Goal: Transaction & Acquisition: Purchase product/service

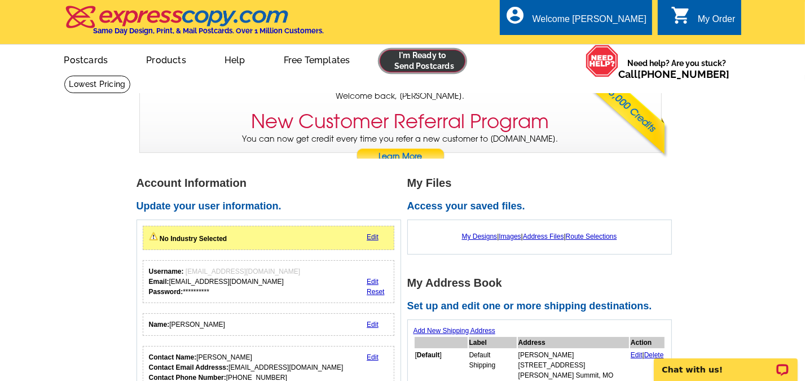
click at [436, 54] on link at bounding box center [423, 61] width 86 height 23
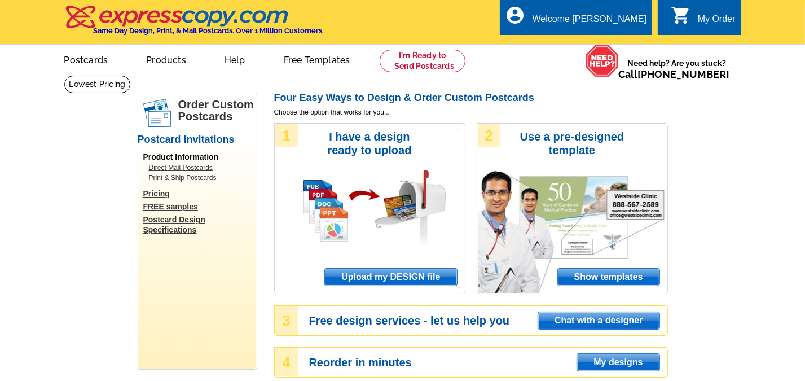
click at [383, 274] on span "Upload my DESIGN file" at bounding box center [391, 277] width 132 height 17
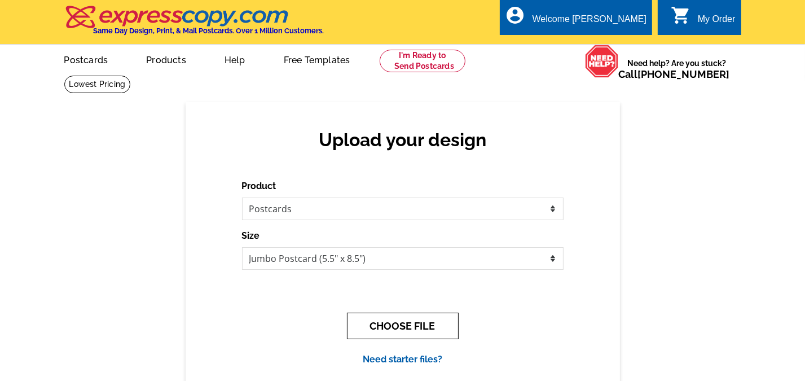
click at [398, 322] on button "CHOOSE FILE" at bounding box center [403, 326] width 112 height 27
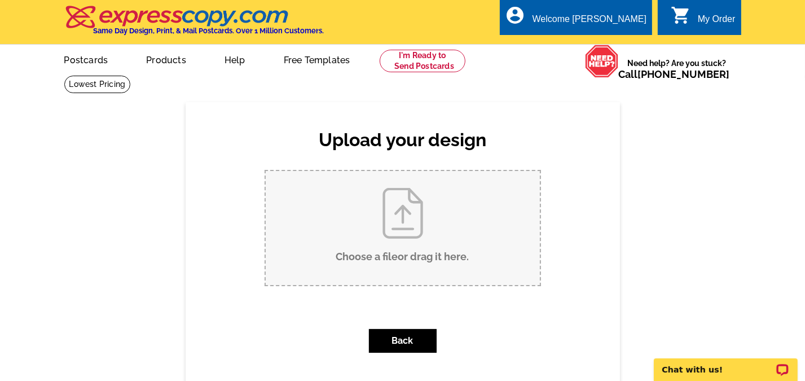
click at [371, 228] on input "Choose a file or drag it here ." at bounding box center [403, 228] width 274 height 114
click at [408, 216] on input "Choose a file or drag it here ." at bounding box center [403, 228] width 274 height 114
type input "C:\fakepath\10OCT - Pie Day Invite to Clients.pub"
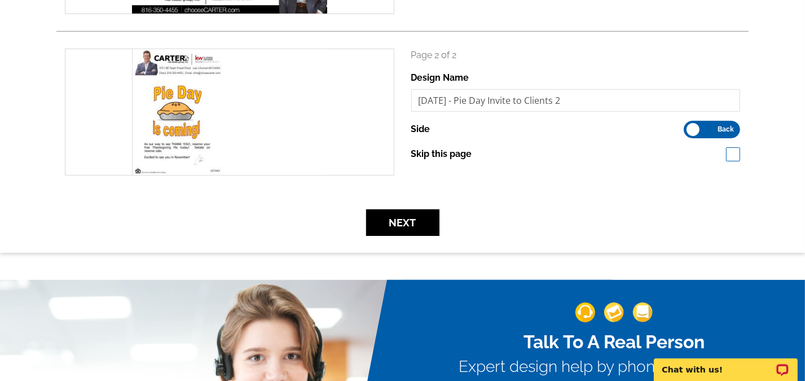
scroll to position [301, 0]
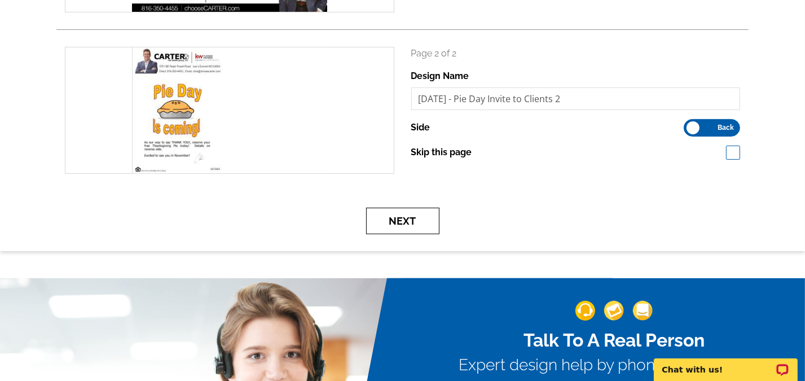
click at [414, 220] on button "Next" at bounding box center [402, 221] width 73 height 27
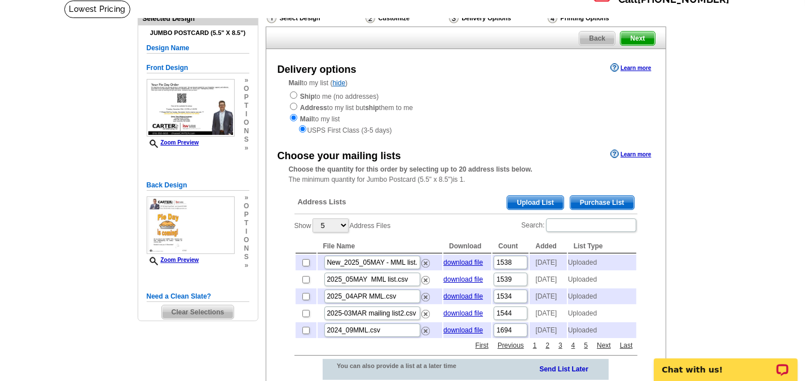
click at [544, 202] on span "Upload List" at bounding box center [535, 203] width 56 height 14
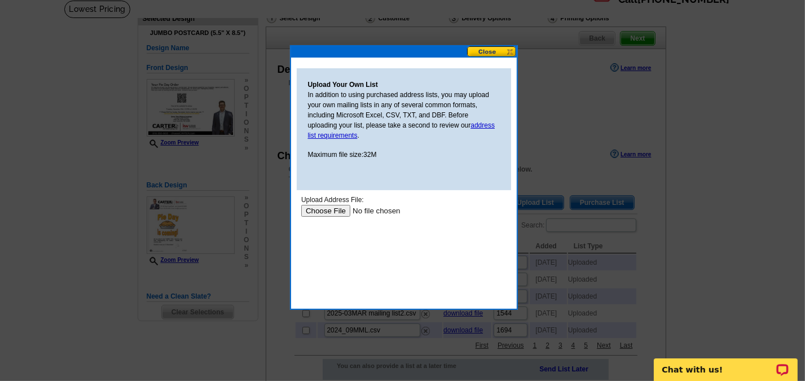
click at [339, 211] on input "file" at bounding box center [372, 211] width 143 height 12
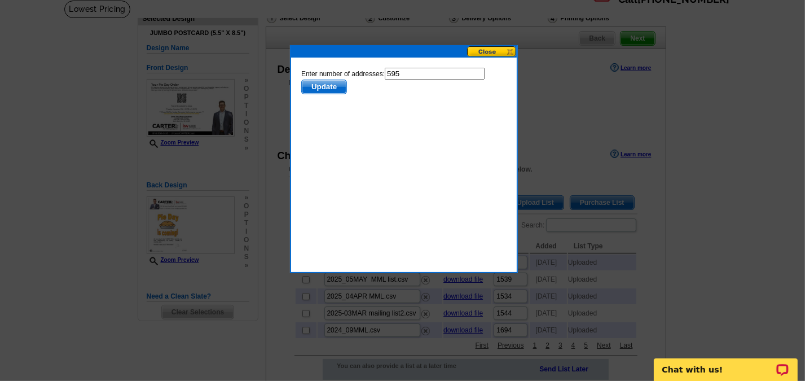
click at [334, 87] on span "Update" at bounding box center [323, 87] width 45 height 14
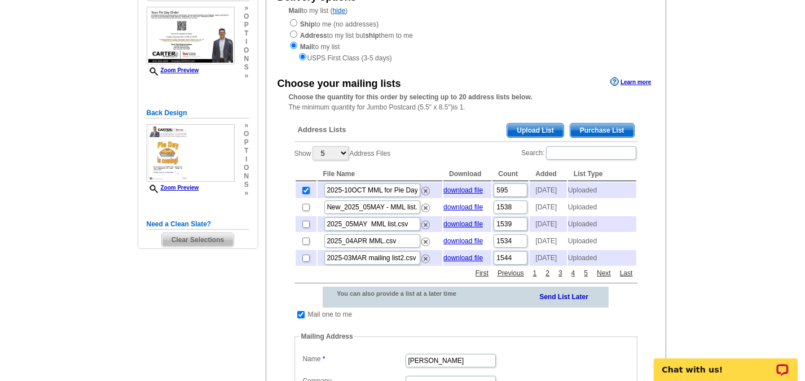
scroll to position [150, 0]
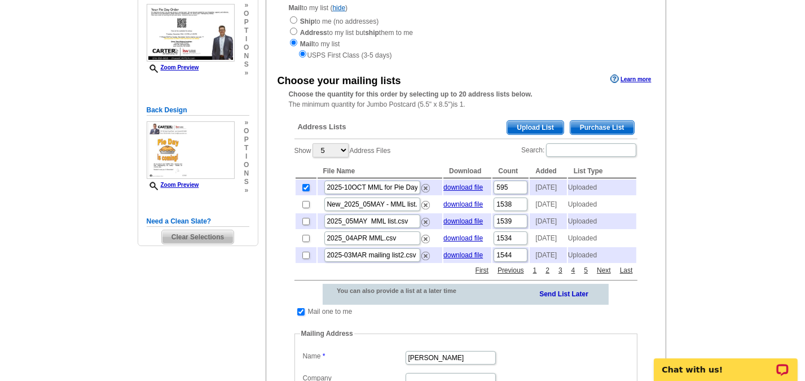
click at [297, 316] on input "checkbox" at bounding box center [300, 311] width 7 height 7
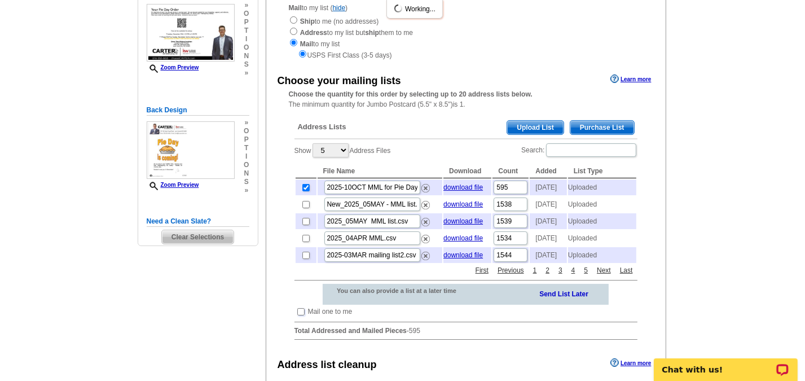
click at [300, 316] on input "checkbox" at bounding box center [300, 311] width 7 height 7
checkbox input "true"
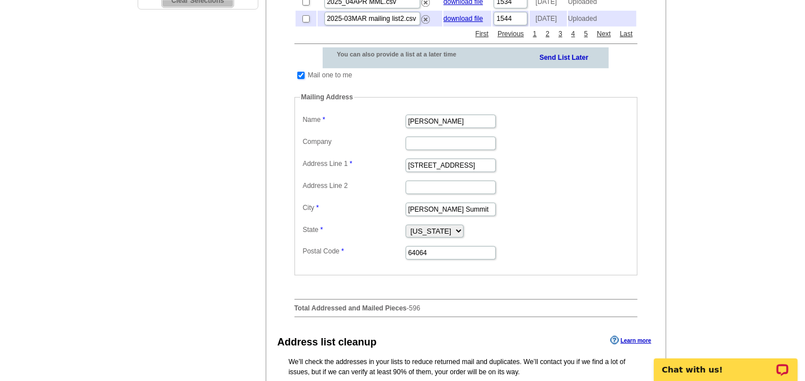
scroll to position [602, 0]
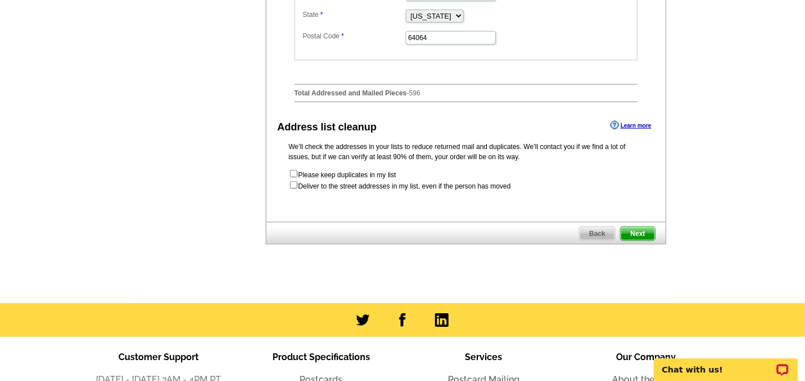
click at [642, 240] on span "Next" at bounding box center [638, 234] width 34 height 14
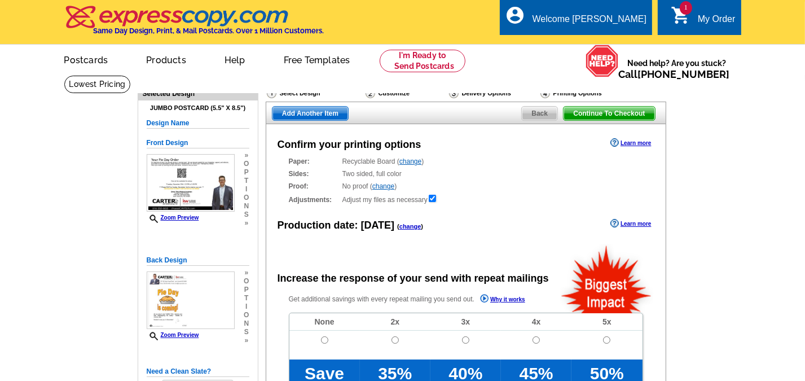
radio input "false"
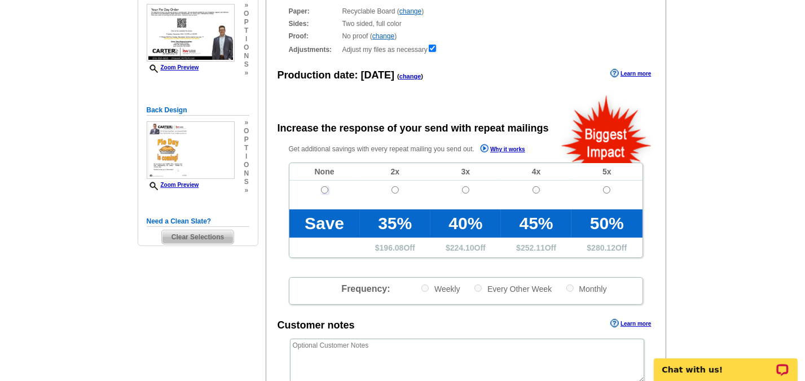
click at [322, 189] on input "radio" at bounding box center [324, 189] width 7 height 7
radio input "true"
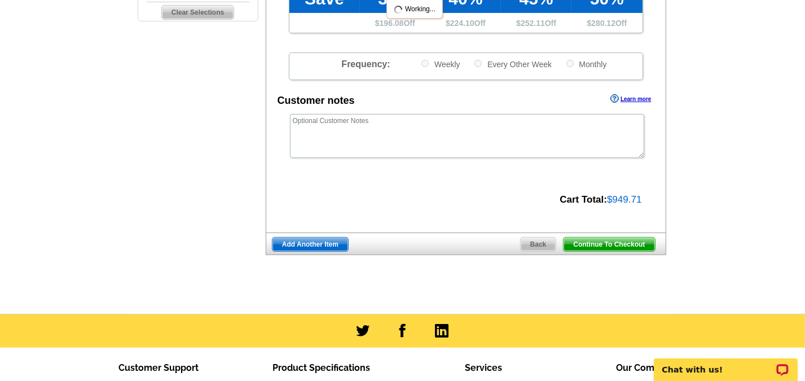
scroll to position [376, 0]
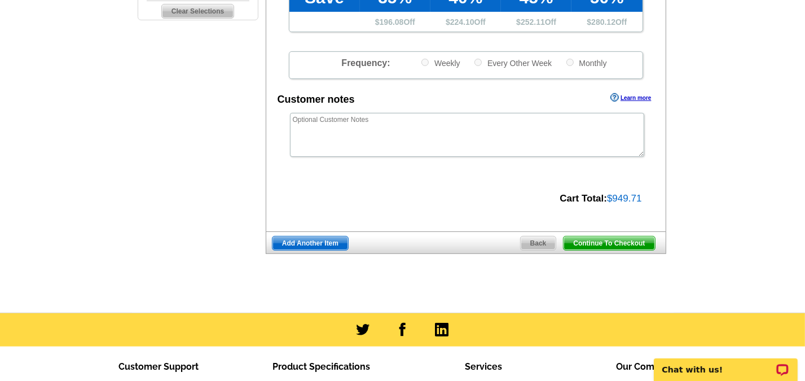
click at [611, 246] on span "Continue To Checkout" at bounding box center [609, 244] width 91 height 14
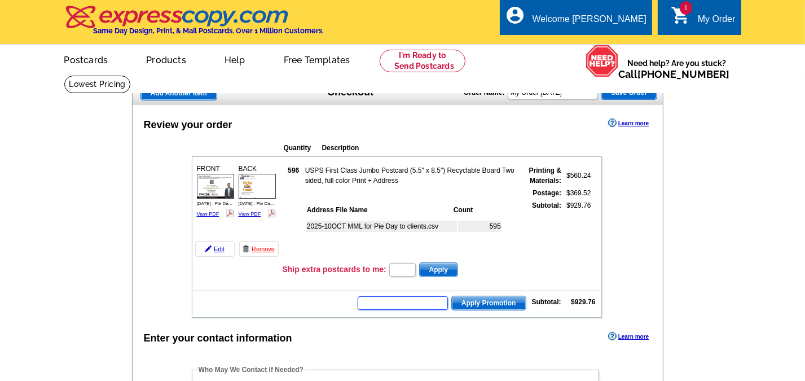
click at [402, 296] on input "text" at bounding box center [403, 303] width 90 height 14
click at [410, 299] on input "text" at bounding box center [403, 303] width 90 height 14
click at [441, 300] on input "text" at bounding box center [403, 303] width 90 height 14
click at [419, 298] on input "text" at bounding box center [403, 303] width 90 height 14
type input "E3025"
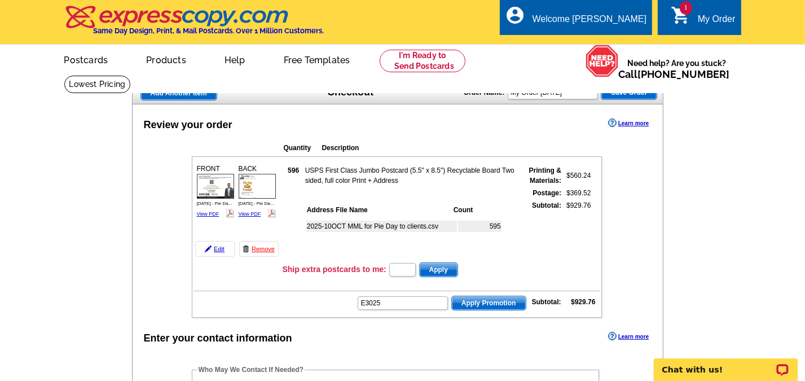
click at [497, 298] on span "Apply Promotion" at bounding box center [489, 303] width 74 height 14
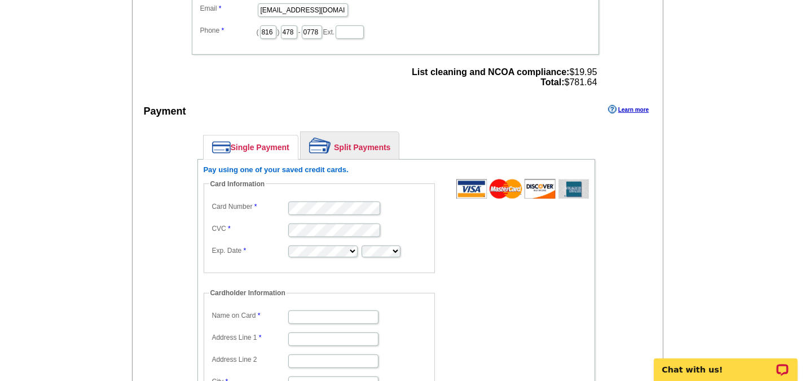
scroll to position [602, 0]
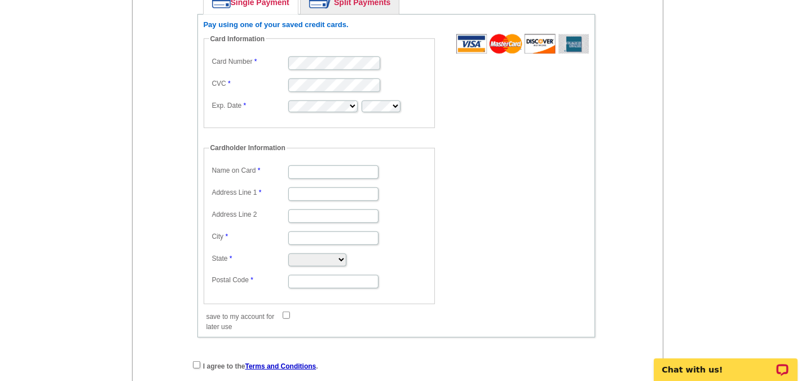
click at [353, 107] on fieldset "Card Information Card Number CVC Exp. Date" at bounding box center [319, 81] width 231 height 94
click at [301, 165] on input "Name on Card" at bounding box center [333, 172] width 90 height 14
type input "[PERSON_NAME]"
type input "[STREET_ADDRESS]"
type input "lees summit"
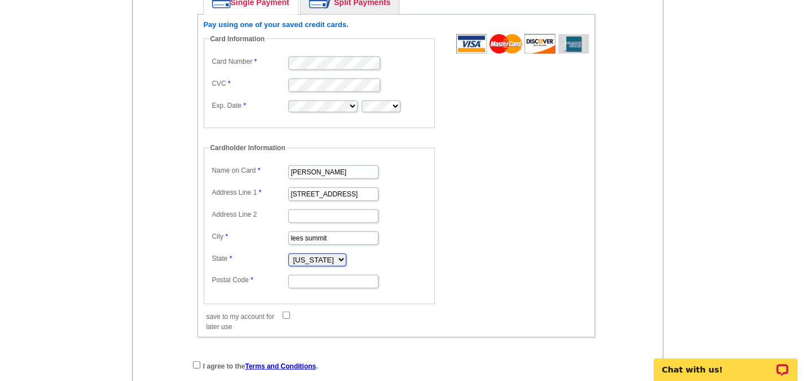
select select "MO"
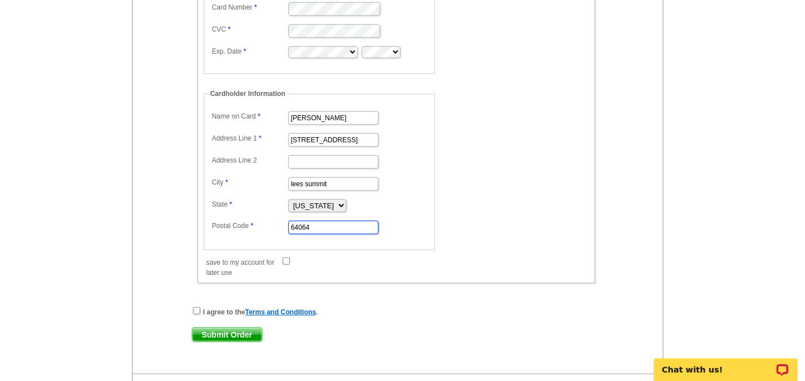
scroll to position [677, 0]
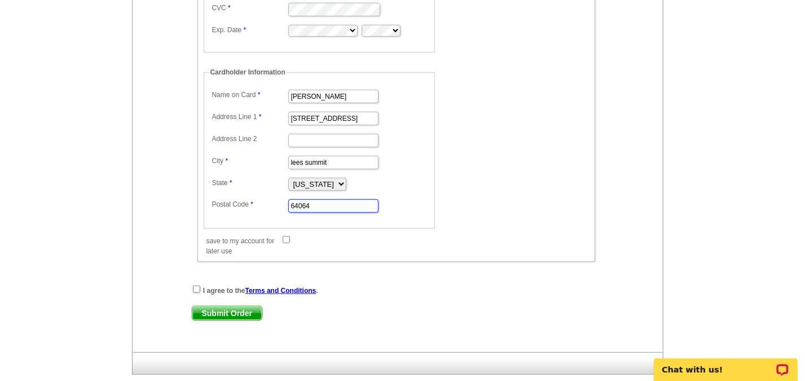
type input "64064"
click at [195, 286] on input "checkbox" at bounding box center [196, 289] width 7 height 7
checkbox input "true"
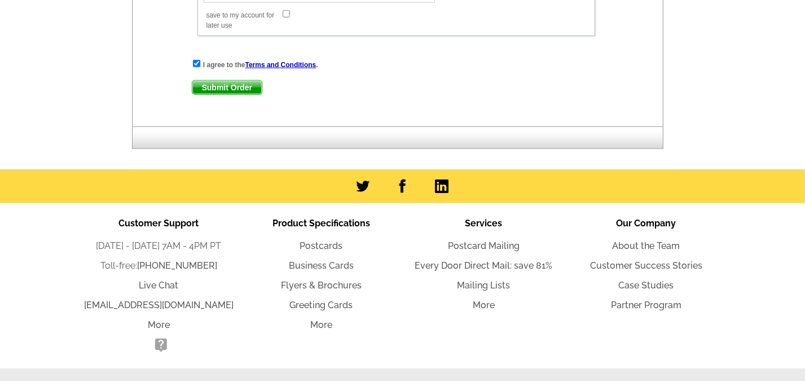
click at [246, 81] on span "Submit Order" at bounding box center [226, 88] width 69 height 14
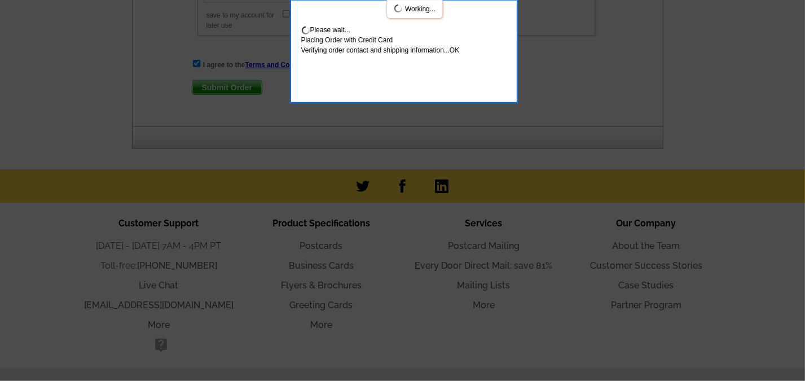
scroll to position [964, 0]
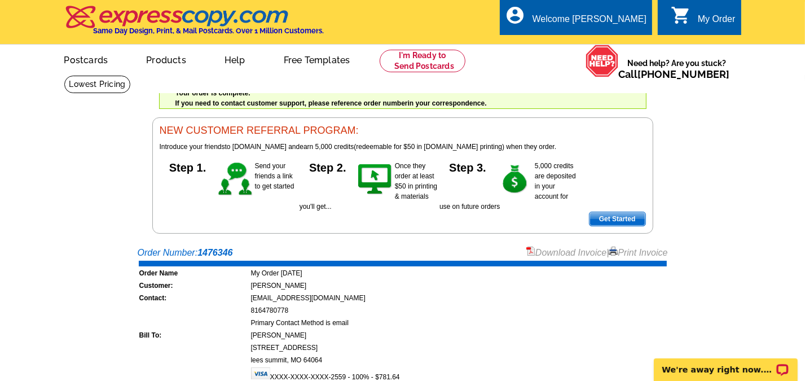
scroll to position [226, 0]
